Goal: Task Accomplishment & Management: Complete application form

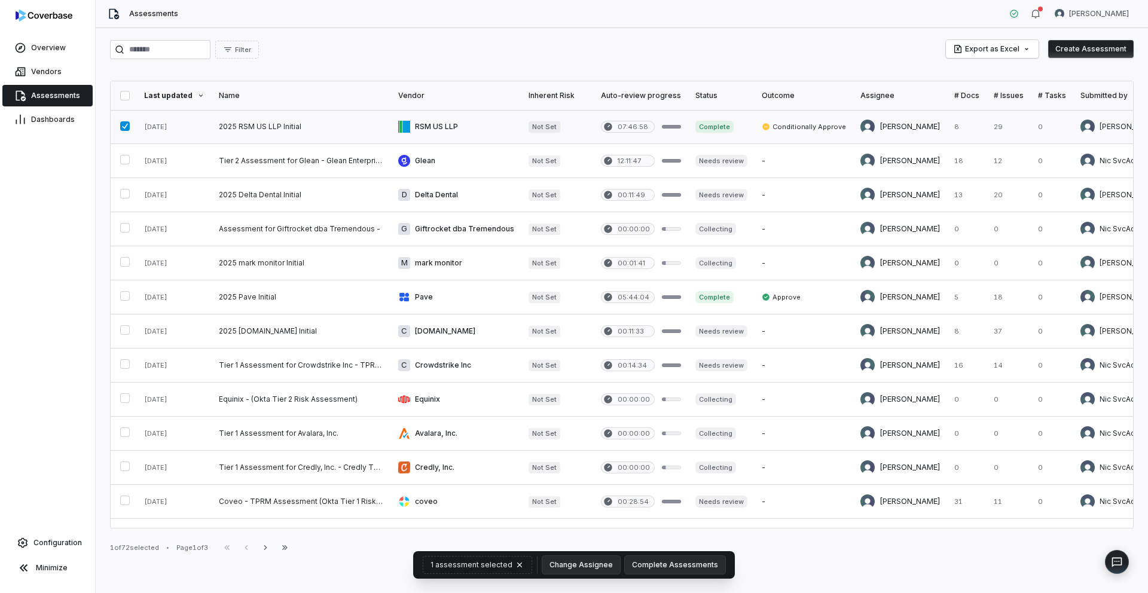
click at [302, 122] on link at bounding box center [301, 126] width 179 height 33
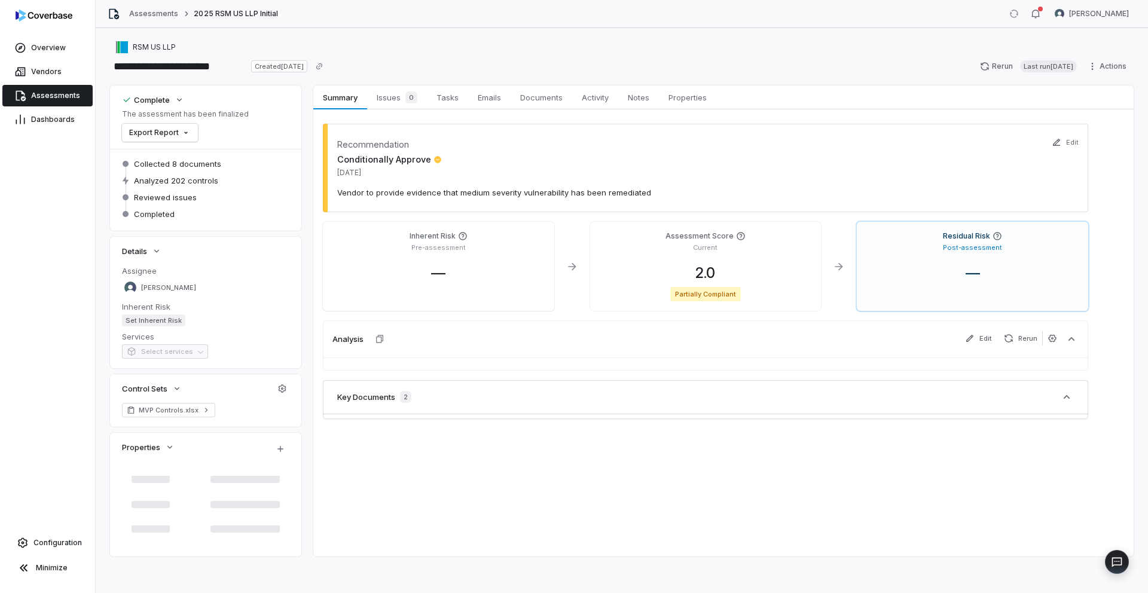
type textarea "*"
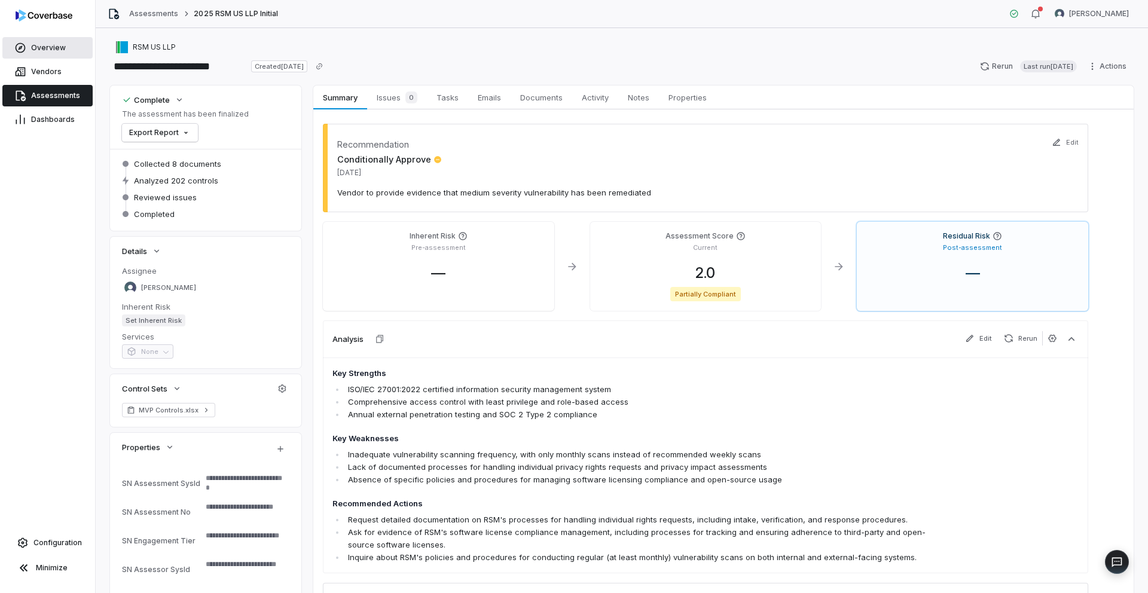
click at [31, 49] on span "Overview" at bounding box center [48, 48] width 35 height 10
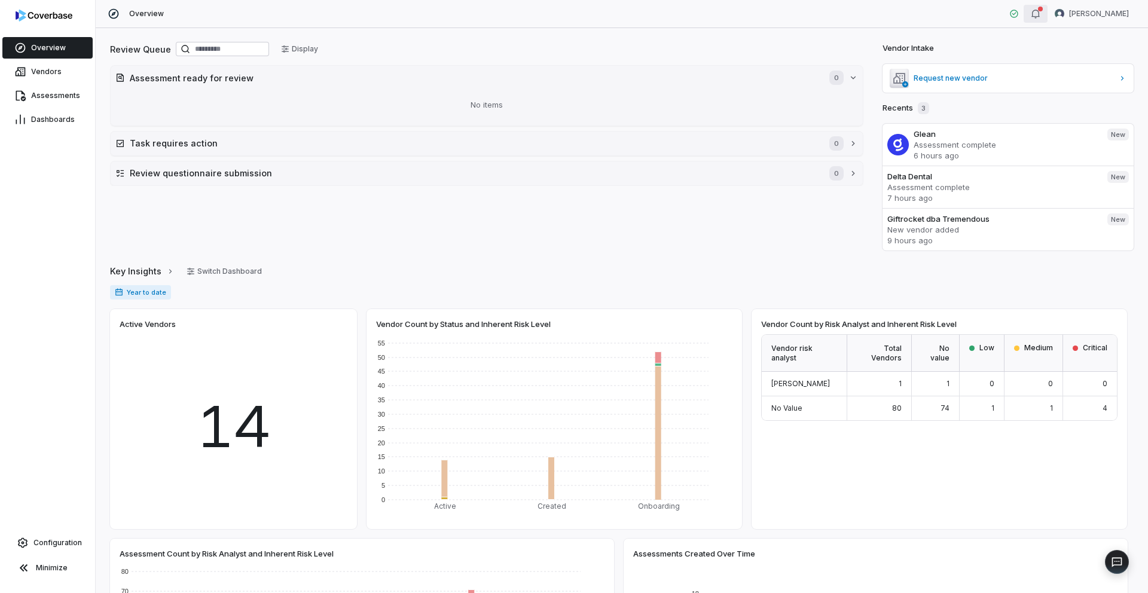
click at [1048, 10] on button "button" at bounding box center [1036, 14] width 24 height 18
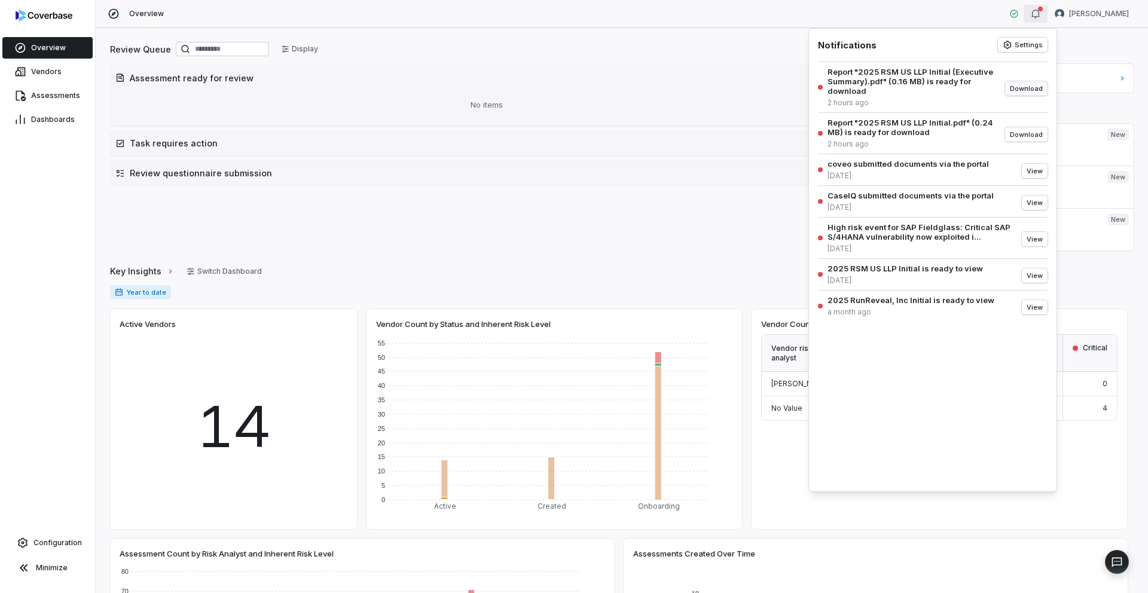
click at [1023, 90] on button "Download" at bounding box center [1026, 88] width 42 height 14
click at [888, 136] on div "Report "2025 RSM US LLP Initial.pdf" (0.24 MB) is ready for download" at bounding box center [912, 127] width 168 height 19
click at [970, 397] on div "Report "2025 RSM US LLP Initial (Executive Summary).pdf" (0.16 MB) is ready for…" at bounding box center [935, 275] width 234 height 416
click at [1040, 12] on icon "button" at bounding box center [1036, 14] width 10 height 10
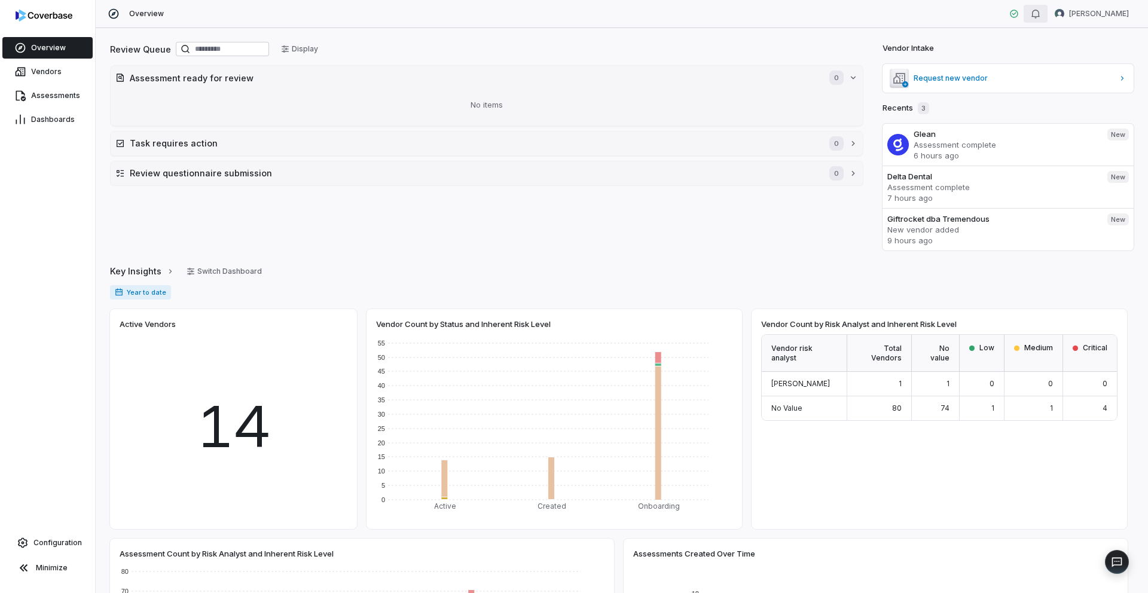
click at [1040, 18] on icon "button" at bounding box center [1036, 14] width 10 height 10
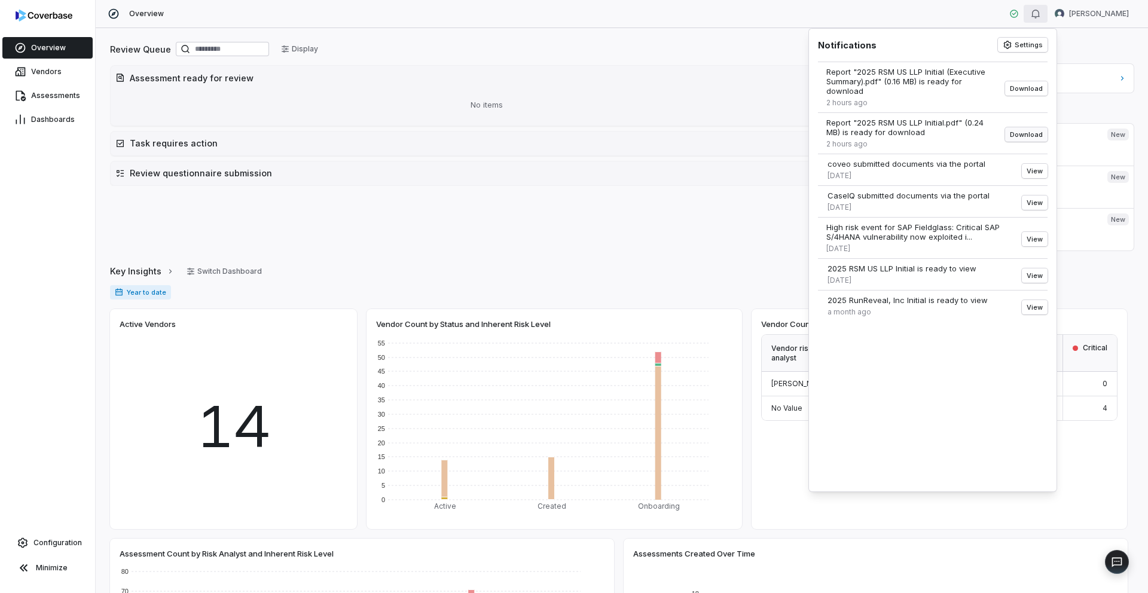
click at [1016, 136] on button "Download" at bounding box center [1026, 134] width 42 height 14
click at [33, 96] on span "Assessments" at bounding box center [55, 96] width 49 height 10
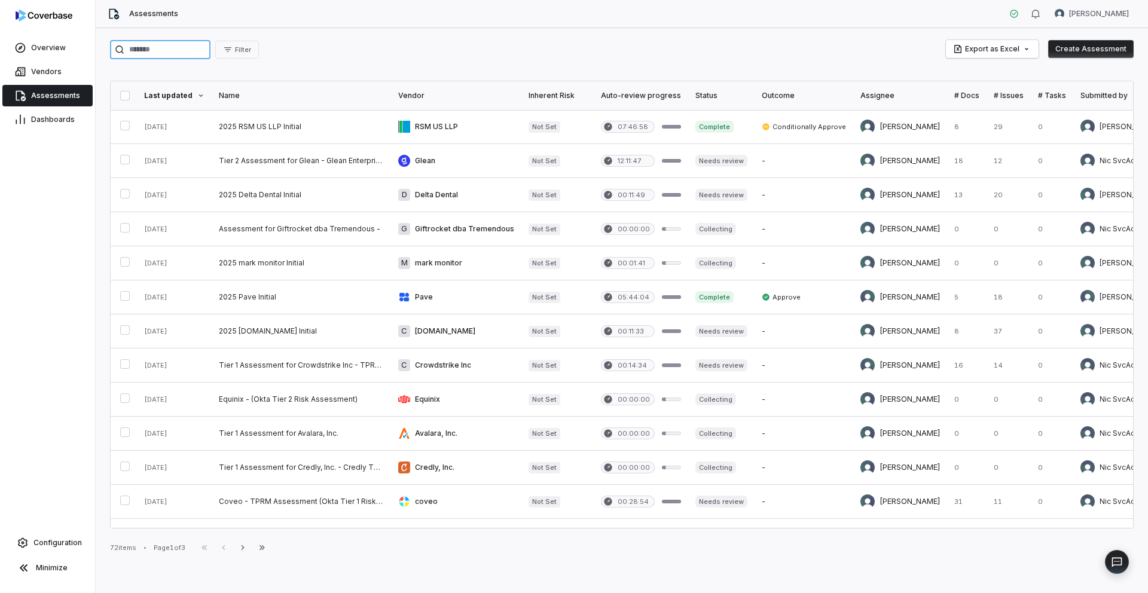
click at [170, 48] on input "search" at bounding box center [160, 49] width 100 height 19
type input "******"
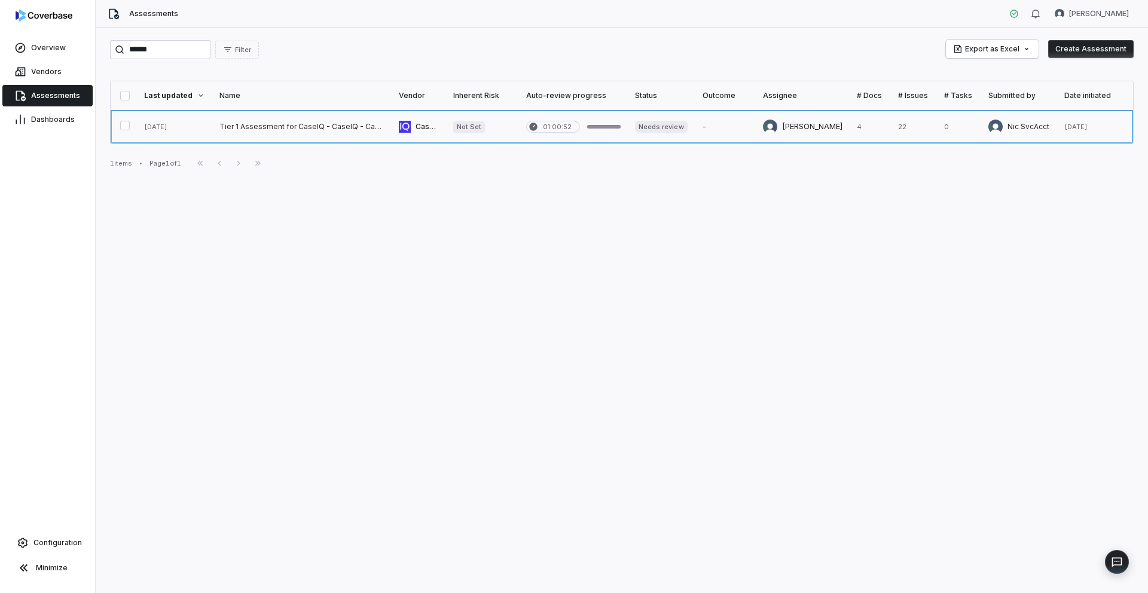
click at [285, 127] on link at bounding box center [301, 126] width 179 height 33
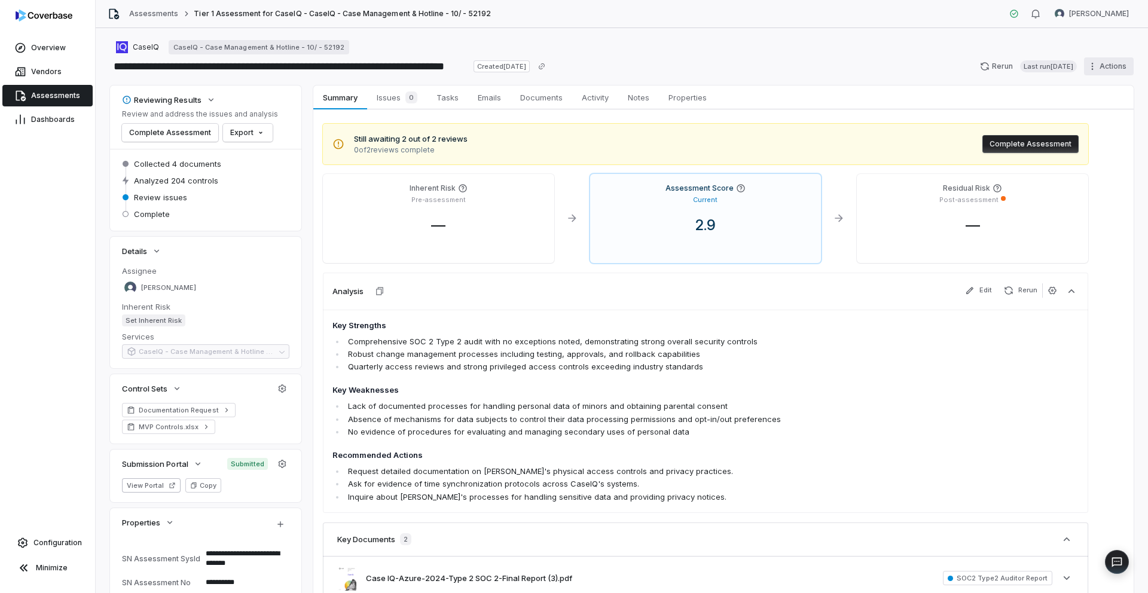
type textarea "*"
click at [1088, 68] on html "**********" at bounding box center [574, 296] width 1148 height 593
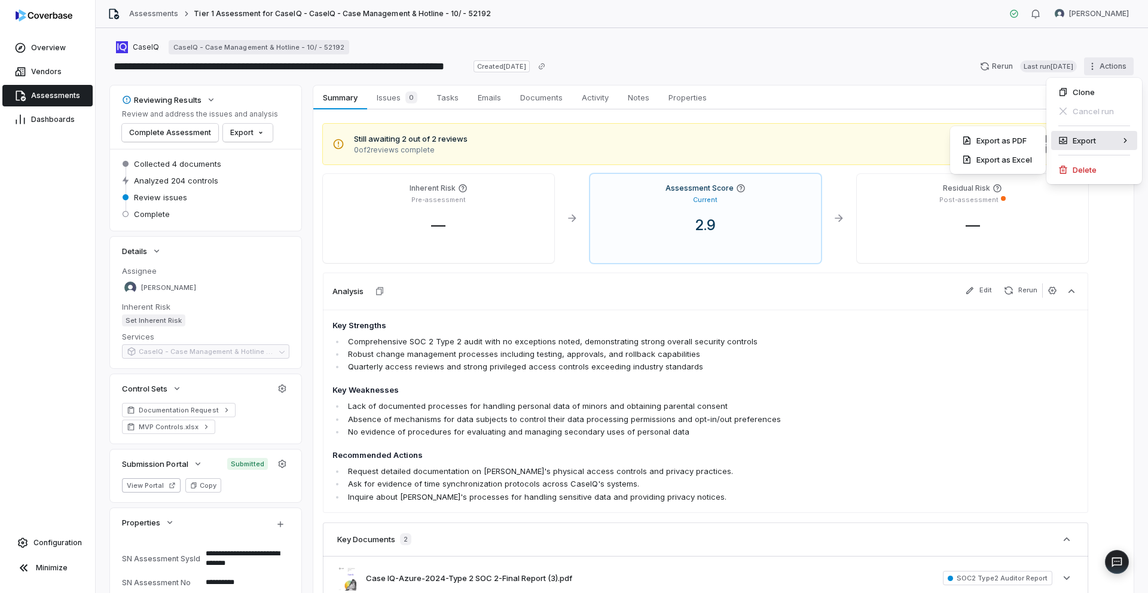
click at [1095, 138] on div "Export" at bounding box center [1094, 140] width 86 height 19
click at [1012, 140] on div "Export as PDF" at bounding box center [998, 140] width 86 height 19
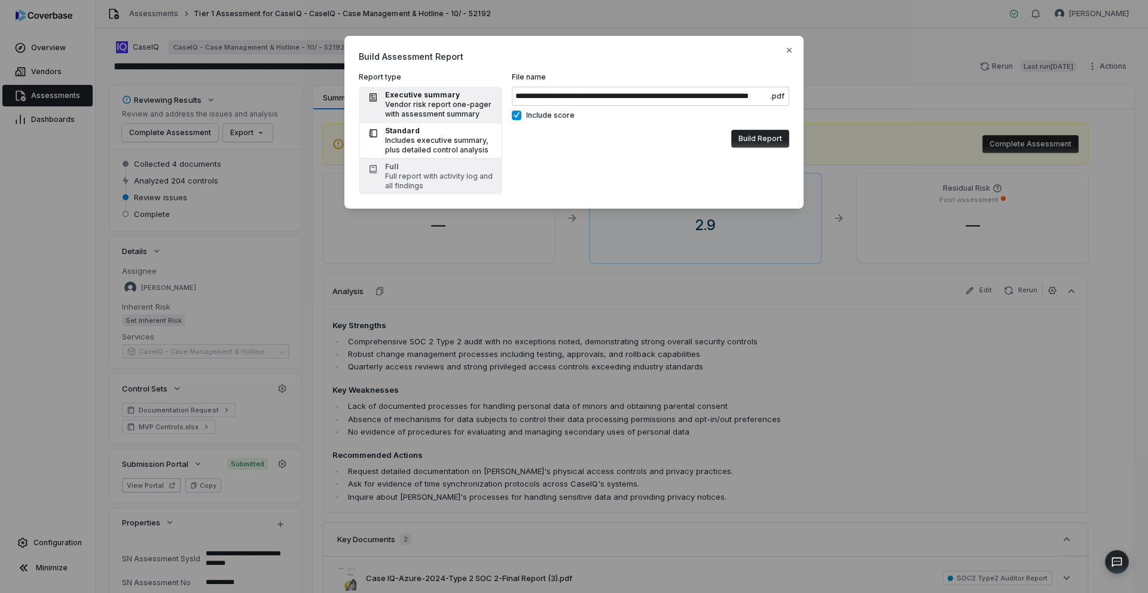
click at [451, 106] on div "Vendor risk report one-pager with assessment summary" at bounding box center [440, 109] width 110 height 19
type input "**********"
click at [755, 138] on button "Build Report" at bounding box center [760, 139] width 58 height 18
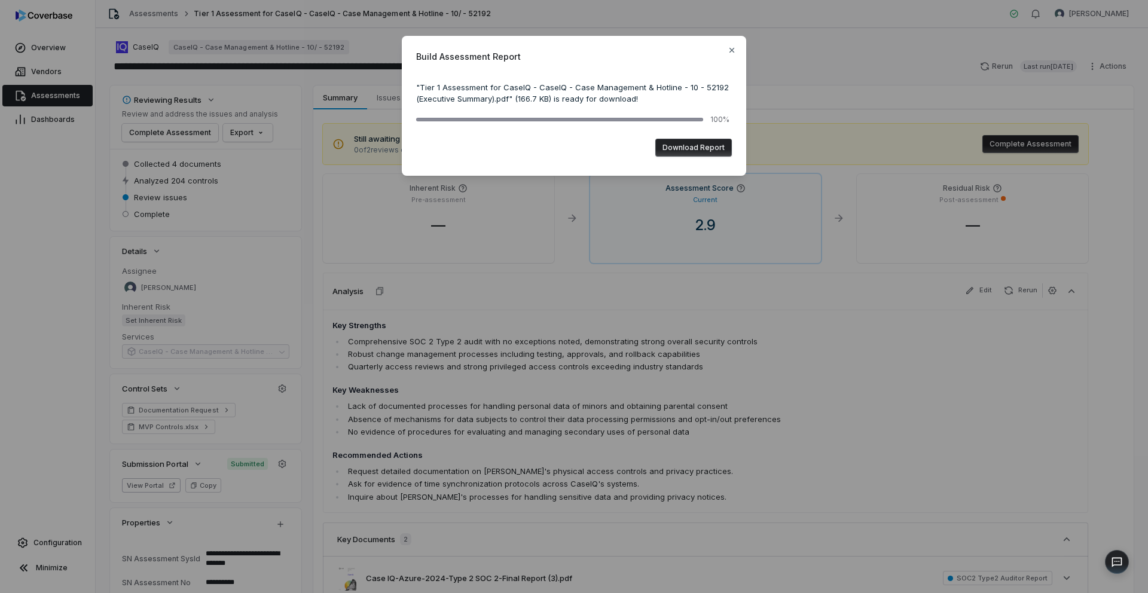
click at [681, 148] on button "Download Report" at bounding box center [693, 148] width 77 height 18
click at [730, 50] on icon "button" at bounding box center [732, 50] width 10 height 10
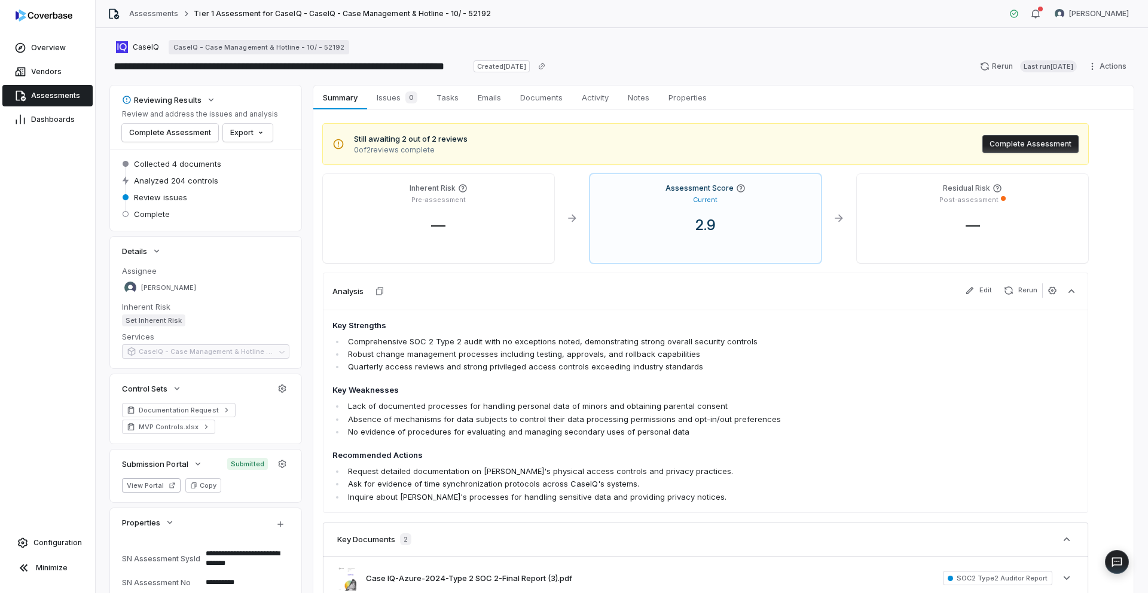
click at [1006, 146] on button "Complete Assessment" at bounding box center [1030, 144] width 96 height 18
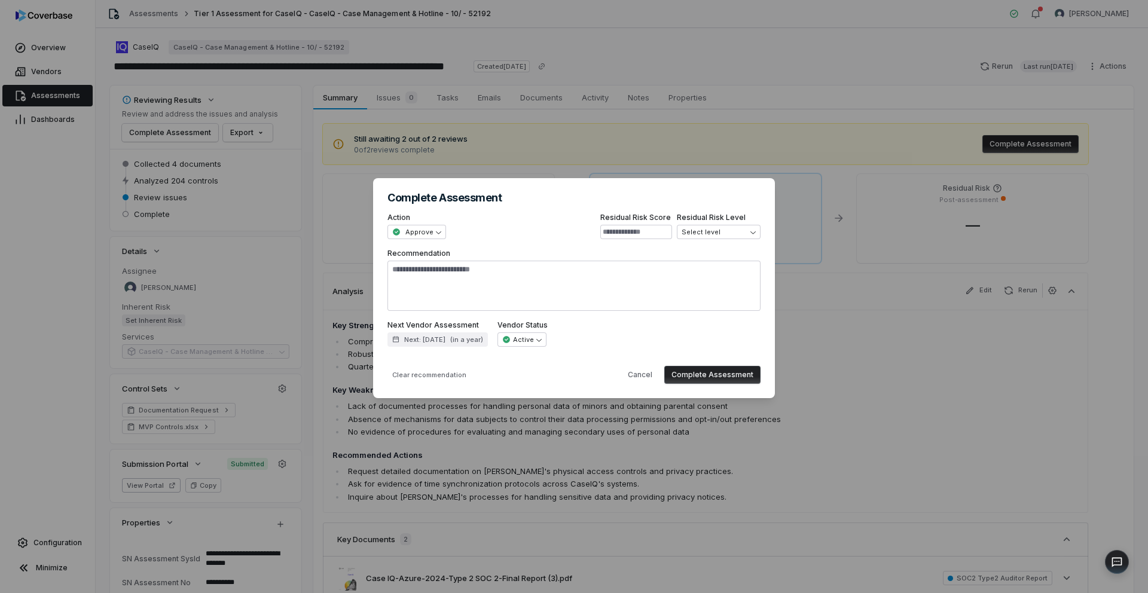
click at [732, 370] on button "Complete Assessment" at bounding box center [712, 375] width 96 height 18
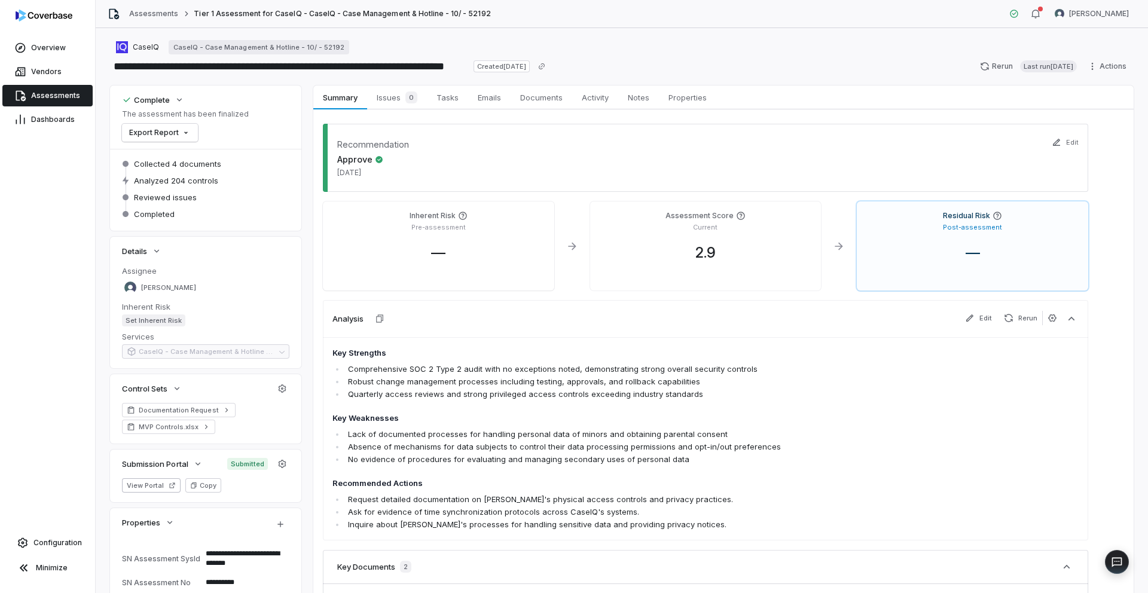
type textarea "*"
